Goal: Obtain resource: Obtain resource

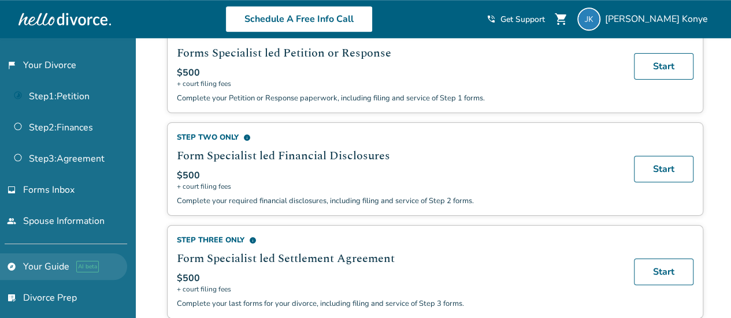
click at [58, 263] on link "explore Your Guide AI beta" at bounding box center [63, 267] width 127 height 27
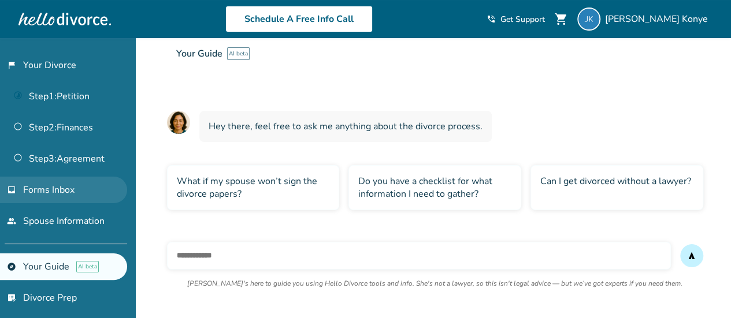
click at [52, 184] on span "Forms Inbox" at bounding box center [48, 190] width 51 height 13
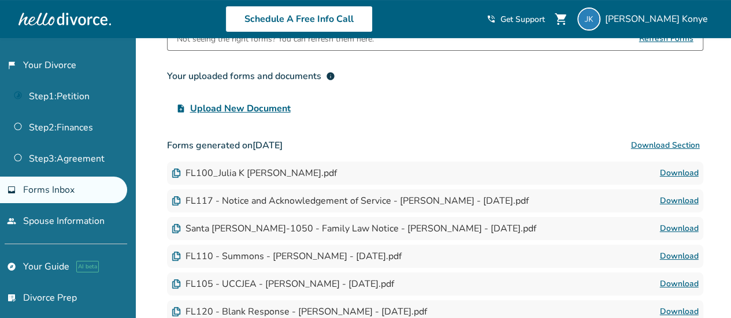
scroll to position [101, 0]
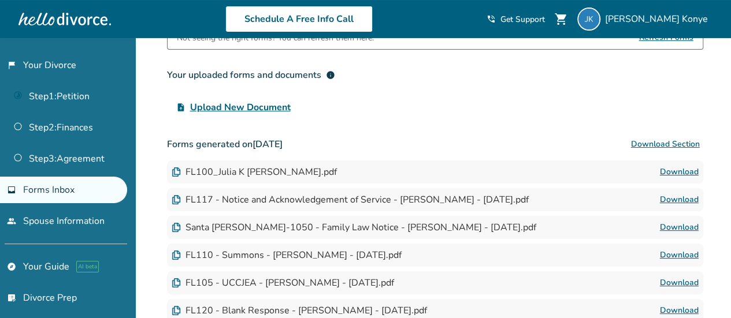
click at [667, 143] on button "Download Section" at bounding box center [666, 144] width 76 height 23
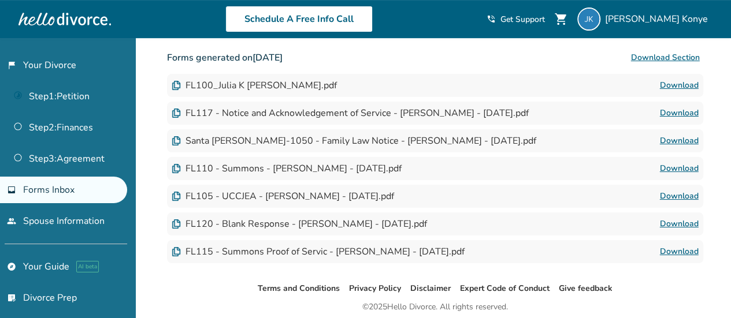
scroll to position [187, 0]
click at [677, 109] on link "Download" at bounding box center [679, 113] width 39 height 14
click at [677, 85] on link "Download" at bounding box center [679, 86] width 39 height 14
click at [684, 135] on link "Download" at bounding box center [679, 141] width 39 height 14
click at [679, 168] on link "Download" at bounding box center [679, 169] width 39 height 14
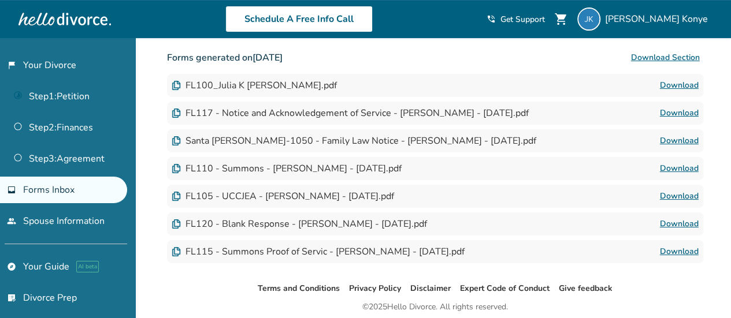
click at [672, 195] on link "Download" at bounding box center [679, 197] width 39 height 14
click at [677, 217] on link "Download" at bounding box center [679, 224] width 39 height 14
click at [694, 250] on link "Download" at bounding box center [679, 252] width 39 height 14
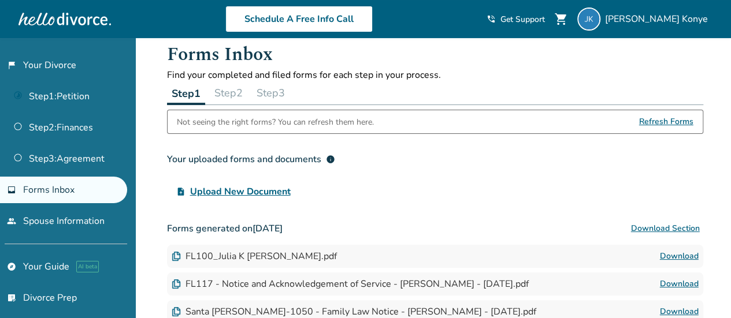
scroll to position [17, 0]
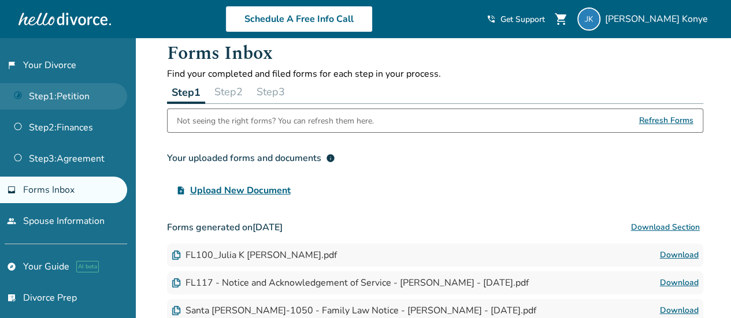
click at [75, 95] on link "Step 1 : Petition" at bounding box center [63, 96] width 127 height 27
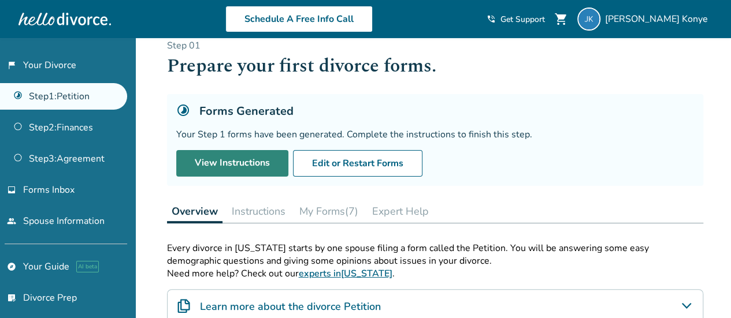
click at [247, 152] on link "View Instructions" at bounding box center [232, 163] width 112 height 27
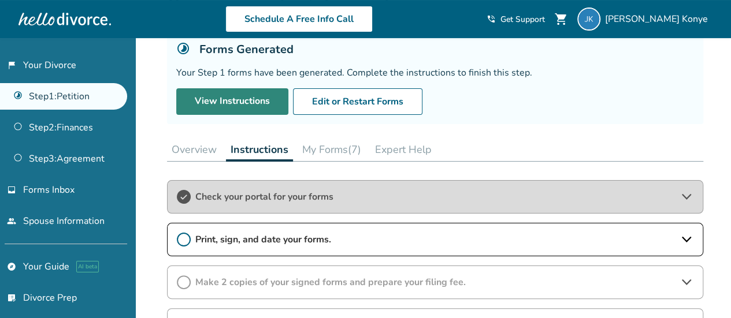
scroll to position [79, 0]
